Goal: Task Accomplishment & Management: Manage account settings

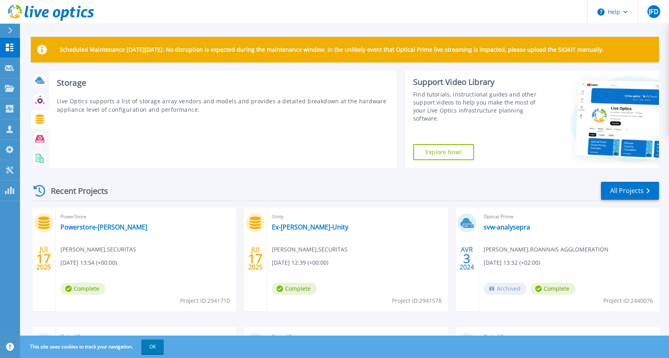
click at [37, 120] on icon at bounding box center [39, 118] width 9 height 9
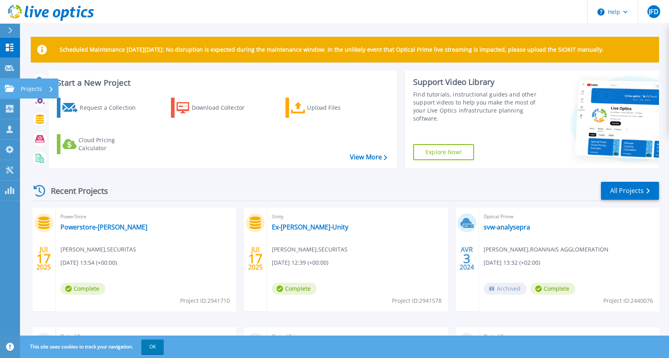
click at [6, 85] on icon at bounding box center [10, 88] width 10 height 7
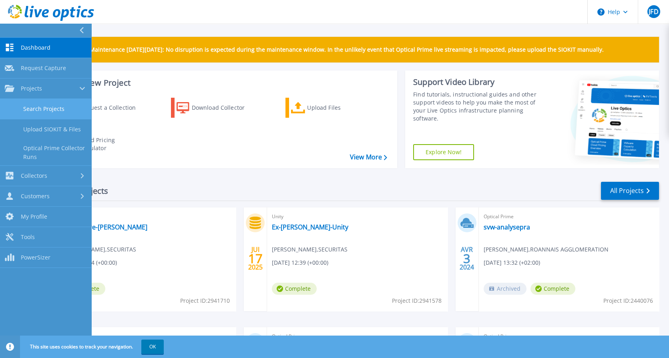
click at [38, 108] on link "Search Projects" at bounding box center [45, 109] width 91 height 20
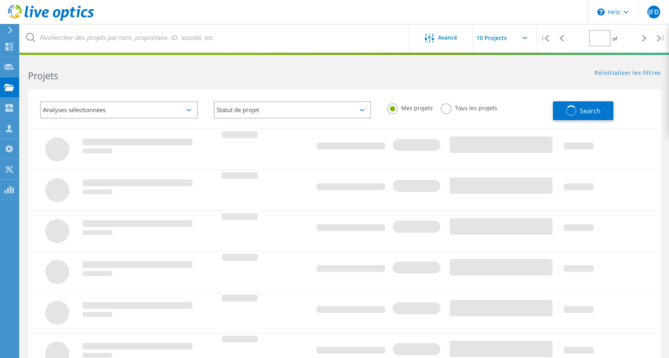
type input "1"
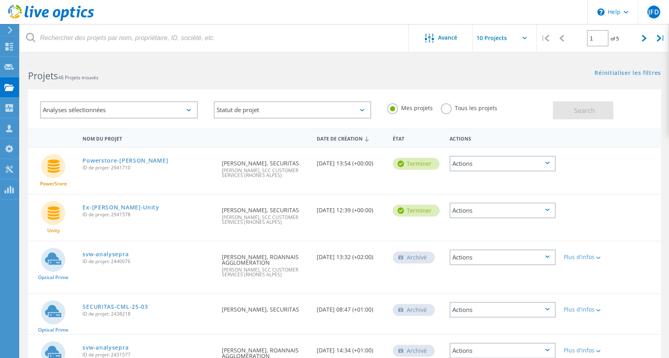
click at [550, 163] on div "Actions" at bounding box center [503, 164] width 106 height 16
click at [542, 164] on div "Partager" at bounding box center [502, 163] width 104 height 12
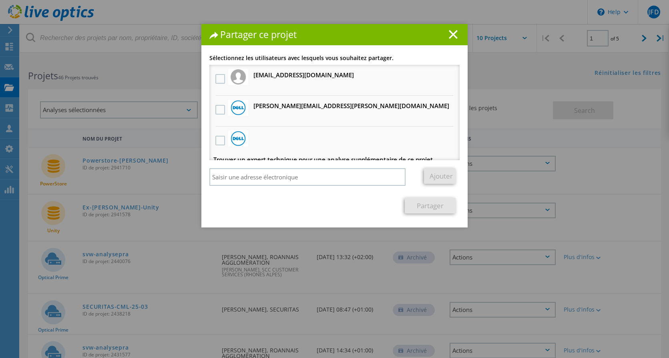
scroll to position [8, 0]
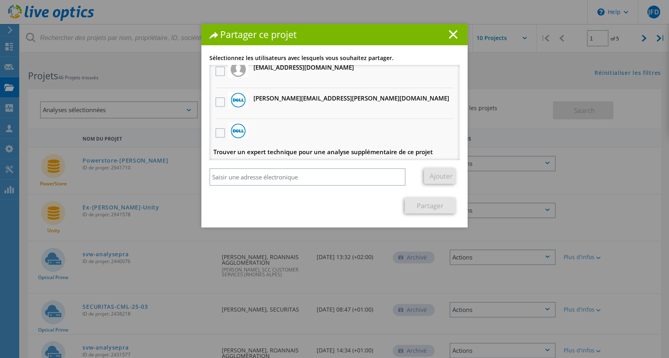
click at [452, 37] on line at bounding box center [453, 34] width 8 height 8
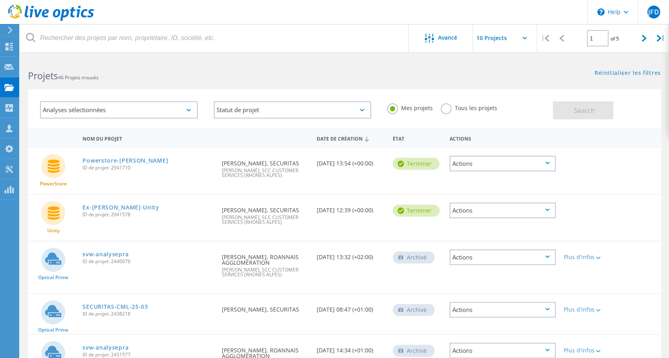
click at [546, 163] on icon at bounding box center [547, 163] width 4 height 2
click at [547, 162] on icon at bounding box center [547, 163] width 4 height 2
click at [548, 166] on div "Actions" at bounding box center [503, 164] width 106 height 16
click at [609, 153] on div at bounding box center [585, 158] width 50 height 21
click at [122, 110] on div "Analyses sélectionnées" at bounding box center [119, 109] width 158 height 17
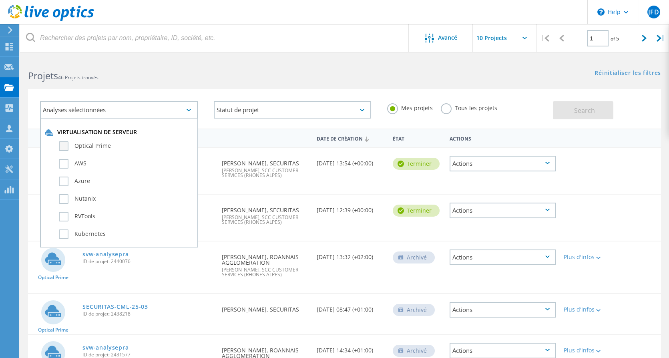
click at [107, 146] on label "Optical Prime" at bounding box center [126, 146] width 134 height 10
click at [0, 0] on input "Optical Prime" at bounding box center [0, 0] width 0 height 0
click at [569, 110] on button "Search" at bounding box center [583, 110] width 60 height 18
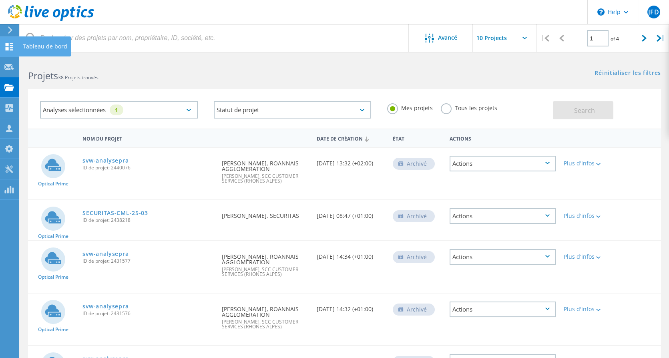
click at [5, 44] on icon at bounding box center [9, 47] width 10 height 8
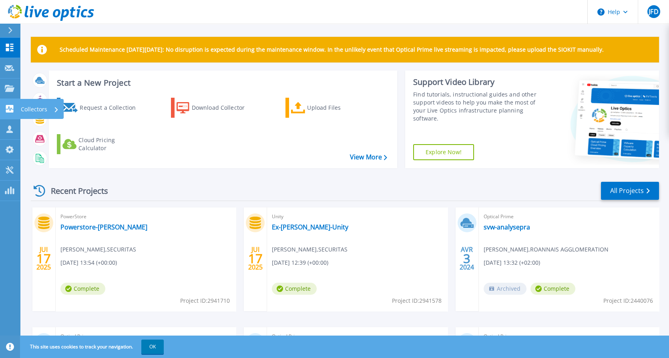
click at [10, 109] on icon at bounding box center [10, 109] width 10 height 8
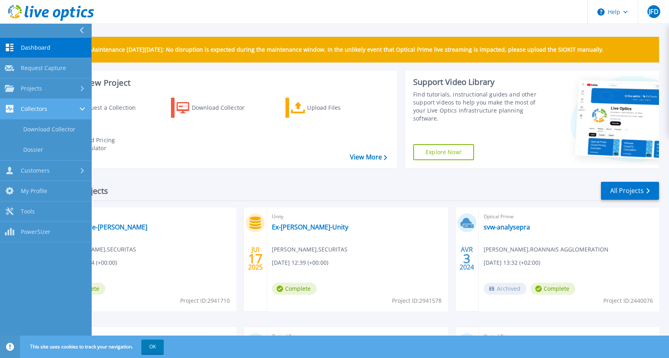
click at [10, 109] on icon at bounding box center [10, 109] width 10 height 8
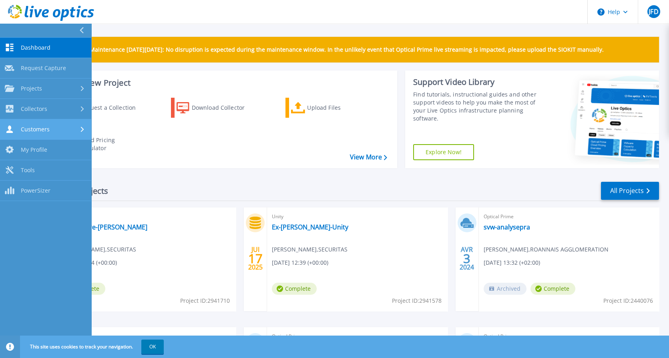
click at [24, 130] on span "Customers" at bounding box center [35, 129] width 29 height 7
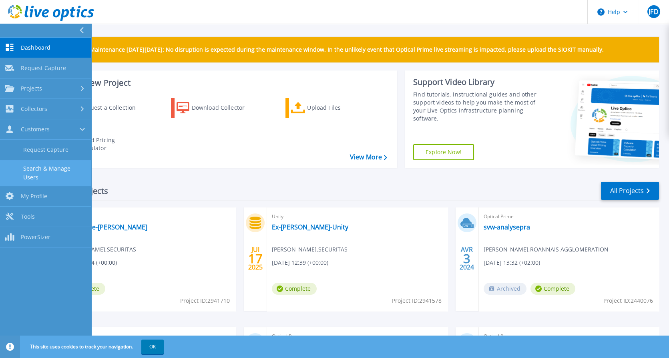
click at [36, 173] on link "Search & Manage Users" at bounding box center [45, 173] width 91 height 26
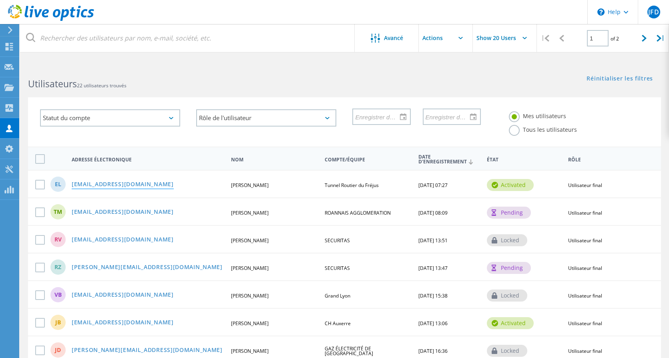
click at [109, 181] on link "elefoulon@tunneldufrejus.com" at bounding box center [123, 184] width 102 height 7
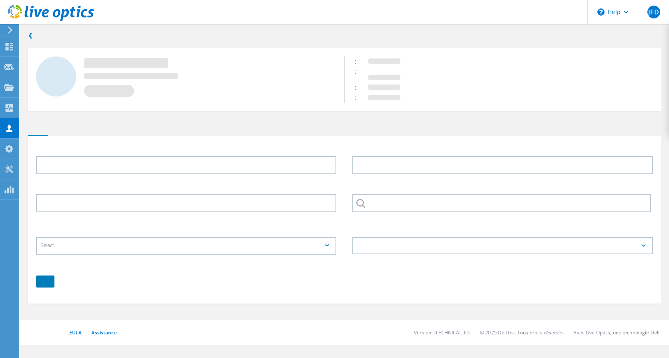
type input "Eric"
type input "LEFOULON"
type input "Tunnel Routier du Fréjus"
type input "Français"
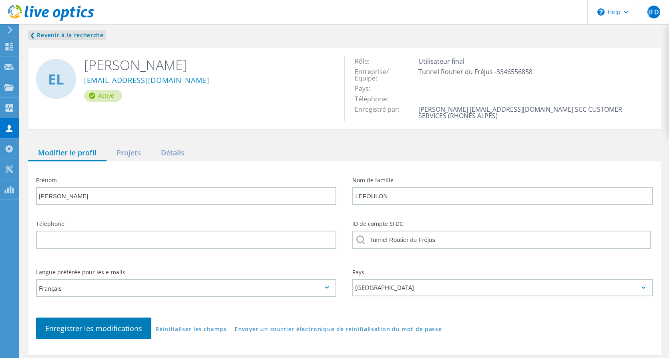
click at [36, 35] on link "❮ Revenir à la recherche" at bounding box center [67, 35] width 78 height 10
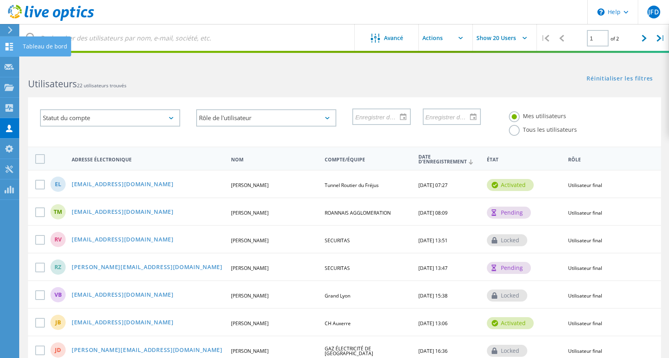
click at [6, 44] on use at bounding box center [10, 47] width 8 height 8
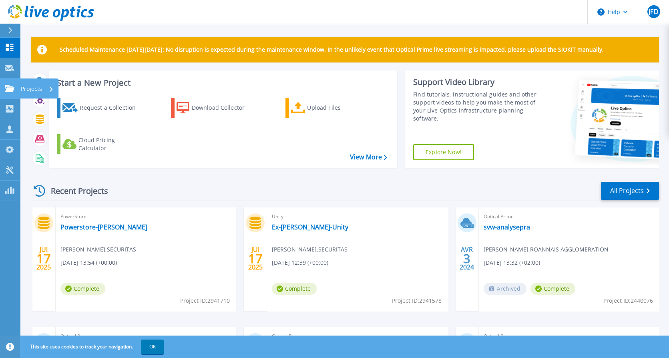
click at [9, 91] on icon at bounding box center [10, 88] width 10 height 7
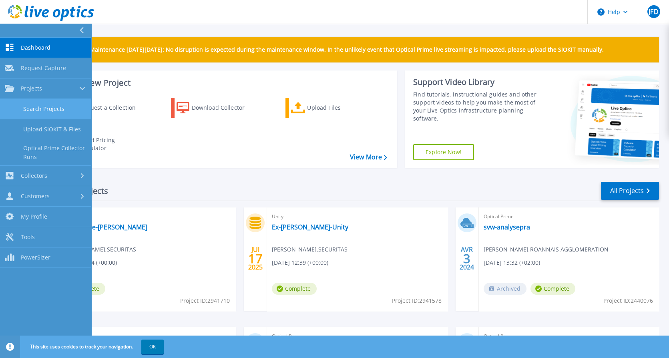
click at [36, 102] on link "Search Projects" at bounding box center [45, 109] width 91 height 20
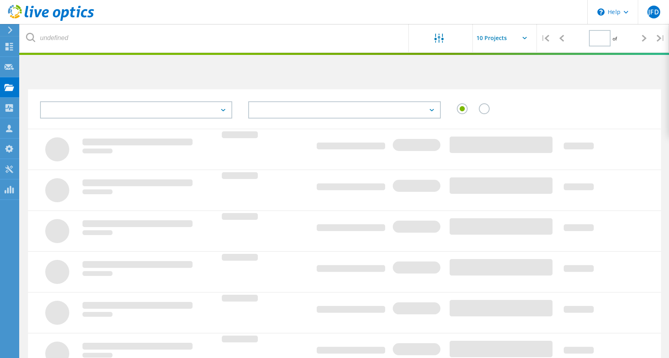
type input "1"
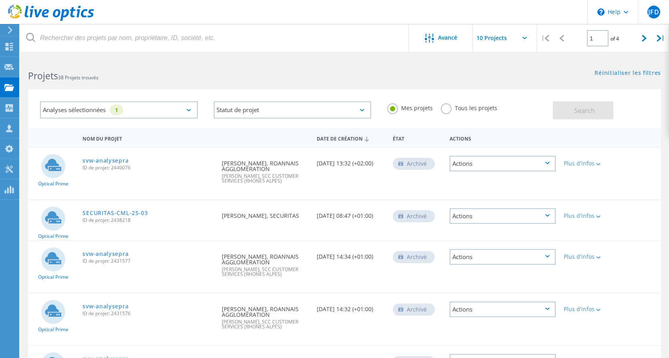
click at [185, 111] on div "Analyses sélectionnées 1" at bounding box center [119, 109] width 158 height 17
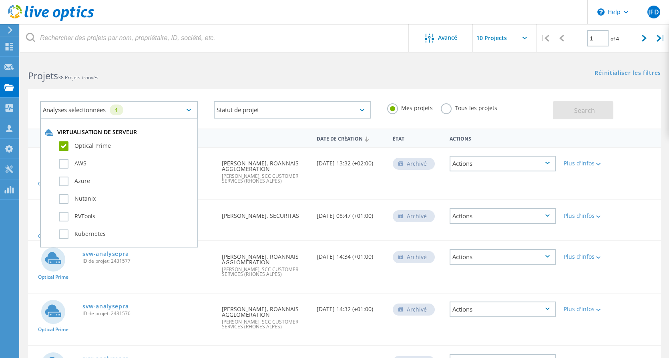
click at [185, 111] on div "Analyses sélectionnées 1" at bounding box center [119, 109] width 158 height 17
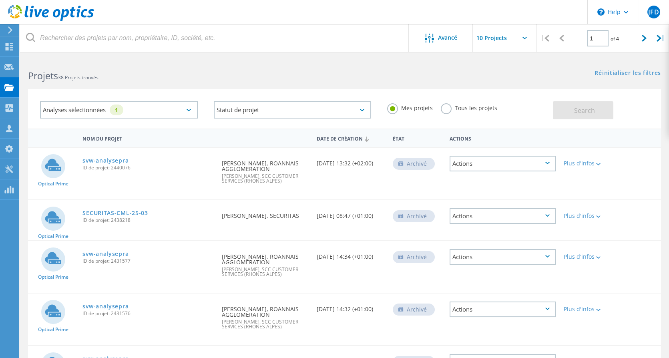
click at [451, 108] on label "Tous les projets" at bounding box center [469, 107] width 56 height 8
click at [0, 0] on input "Tous les projets" at bounding box center [0, 0] width 0 height 0
click at [577, 113] on span "Search" at bounding box center [584, 110] width 21 height 9
click at [4, 69] on icon at bounding box center [9, 67] width 10 height 8
click at [6, 68] on use at bounding box center [9, 67] width 10 height 6
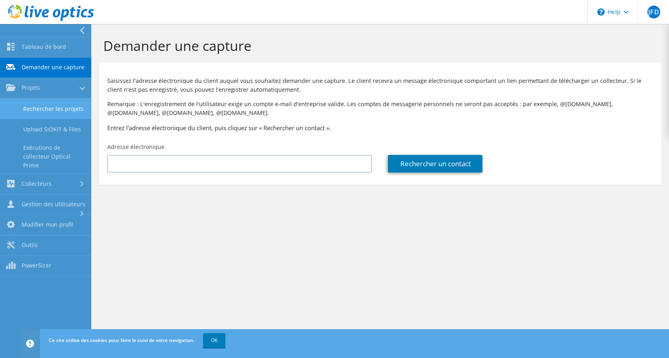
click at [34, 110] on link "Rechercher les projets" at bounding box center [45, 108] width 91 height 20
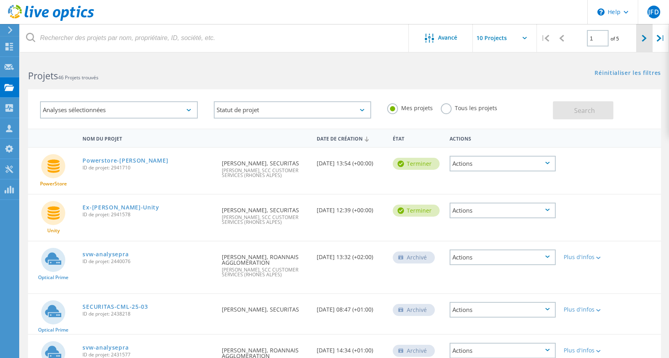
click at [646, 36] on div at bounding box center [644, 38] width 16 height 28
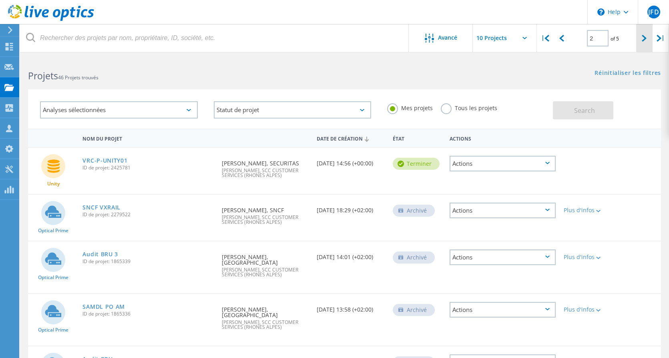
click at [643, 40] on icon at bounding box center [644, 38] width 5 height 7
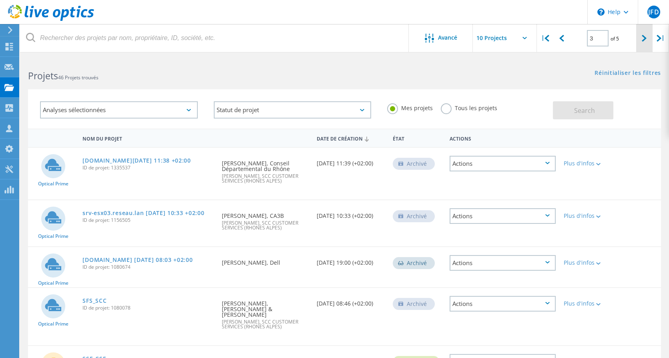
click at [643, 40] on icon at bounding box center [644, 38] width 5 height 7
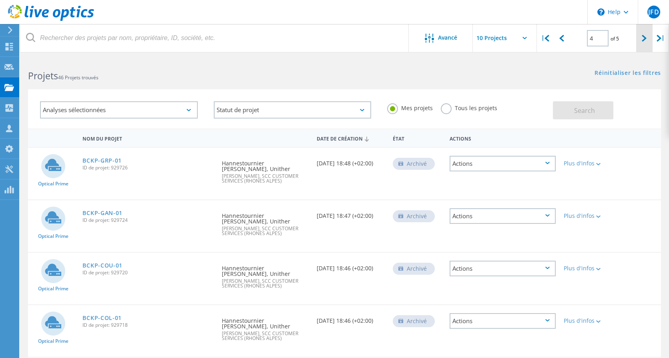
click at [643, 40] on icon at bounding box center [644, 38] width 5 height 7
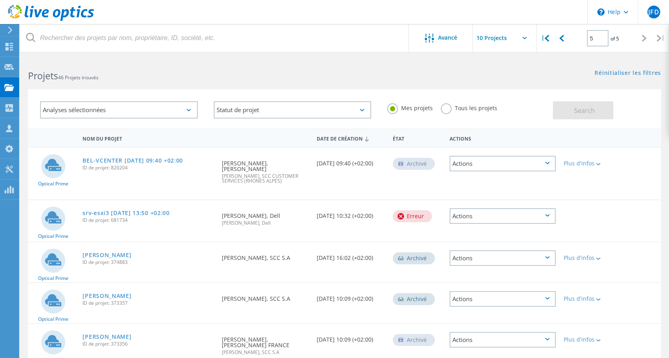
click at [643, 40] on icon at bounding box center [644, 38] width 5 height 7
click at [544, 38] on icon at bounding box center [546, 38] width 5 height 7
type input "1"
